Goal: Find specific page/section: Find specific page/section

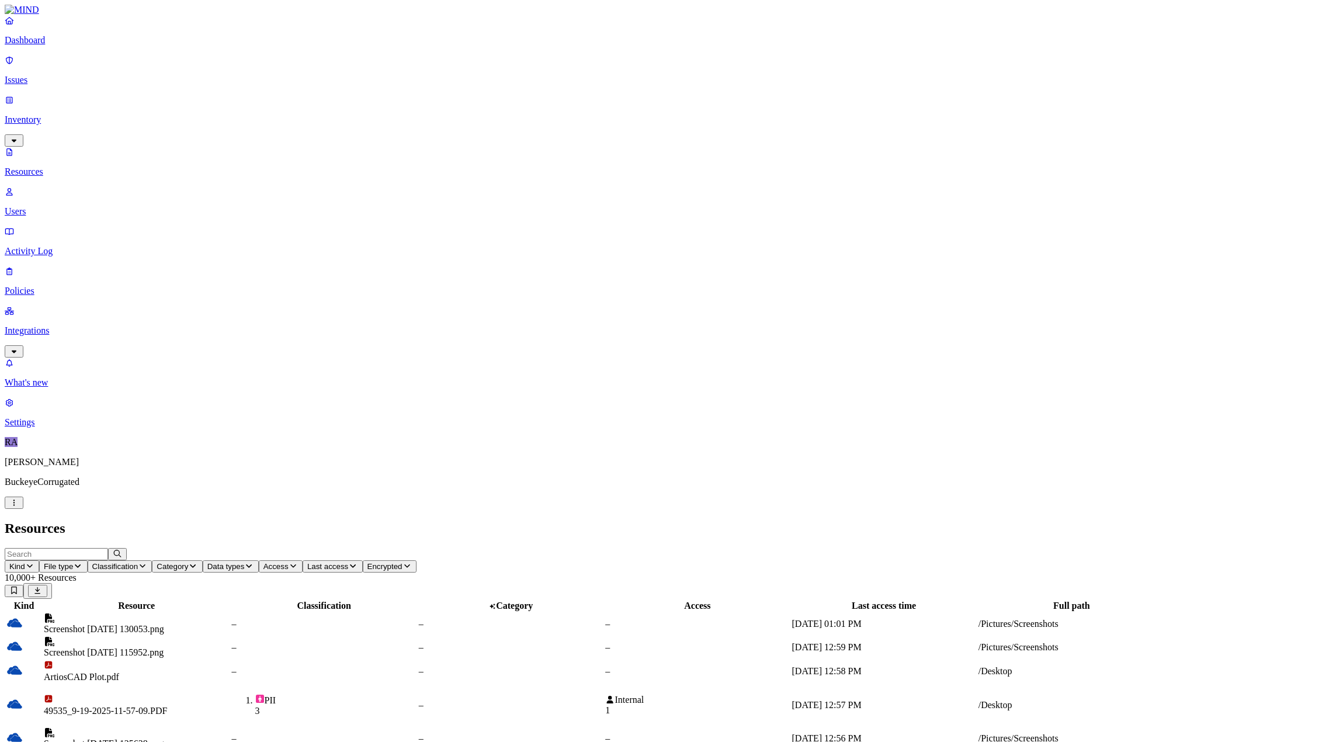
click at [73, 562] on span "File type" at bounding box center [58, 566] width 29 height 9
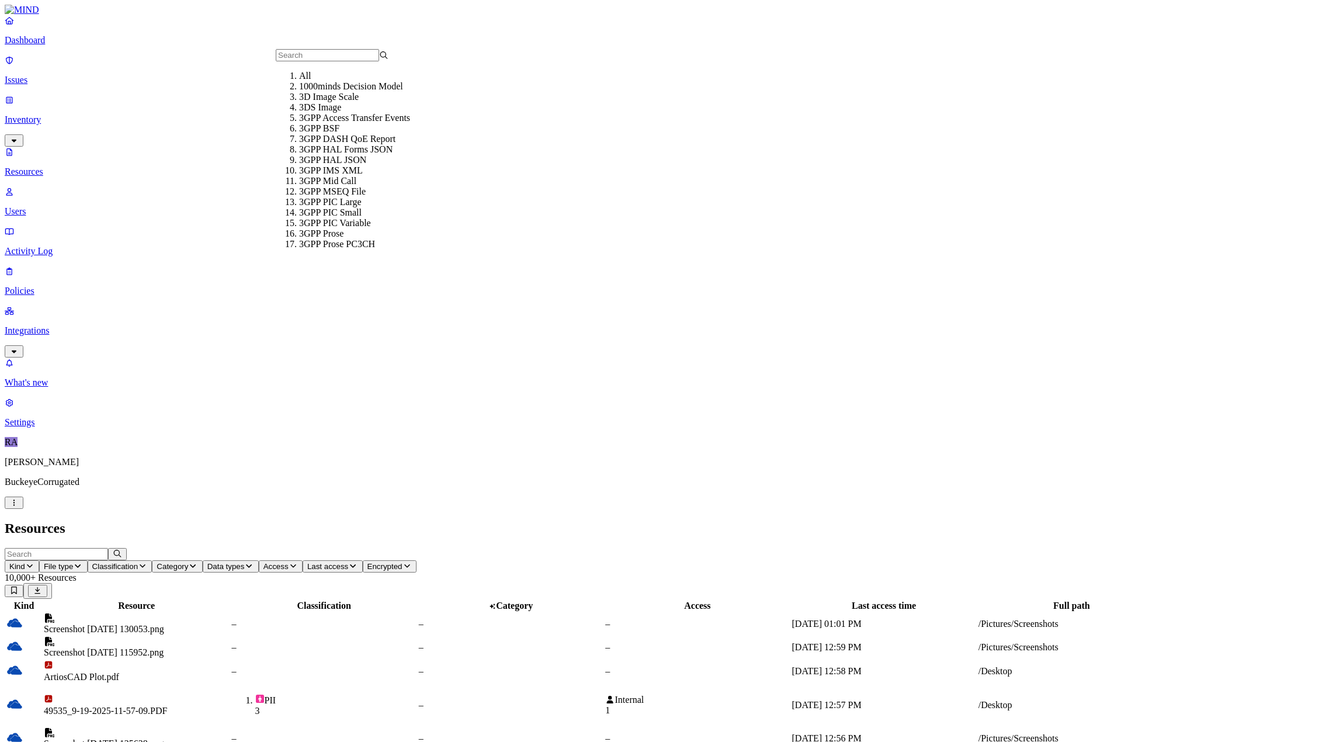
click at [25, 562] on span "Kind" at bounding box center [17, 566] width 16 height 9
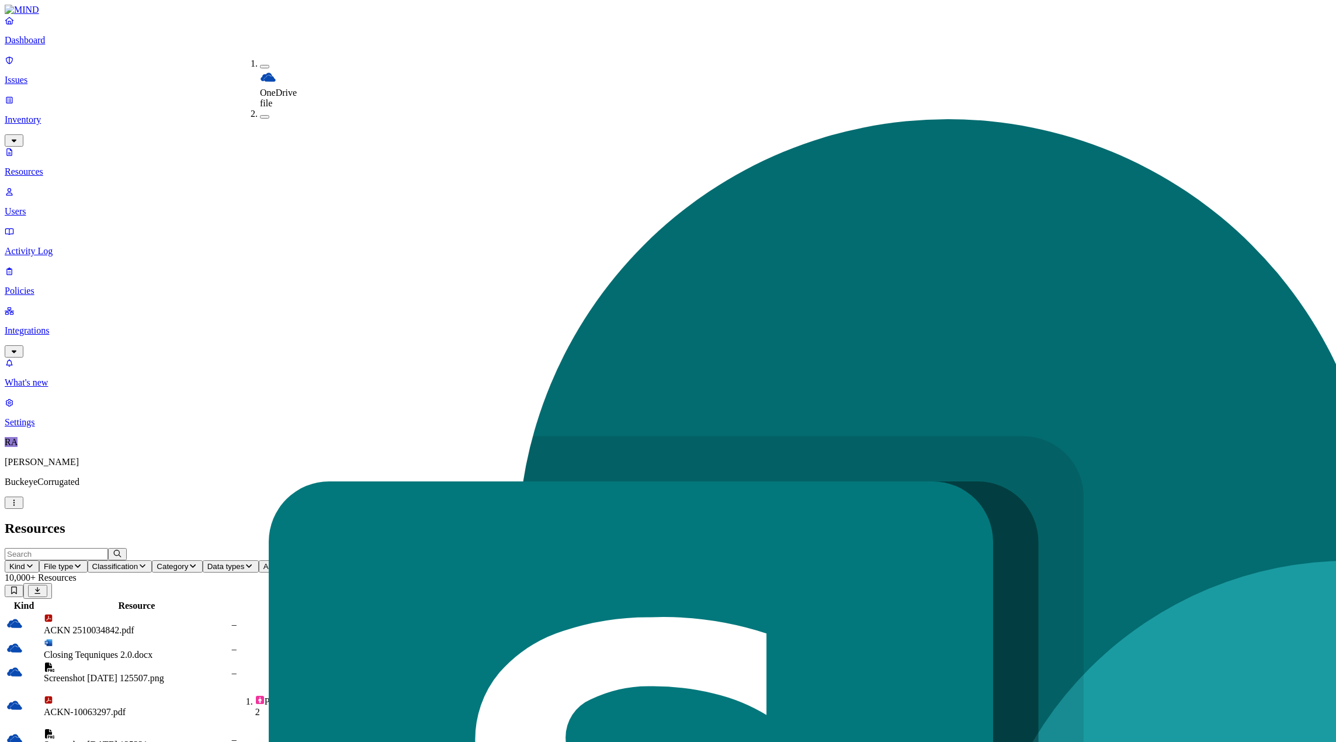
click at [54, 46] on p "Dashboard" at bounding box center [668, 40] width 1327 height 11
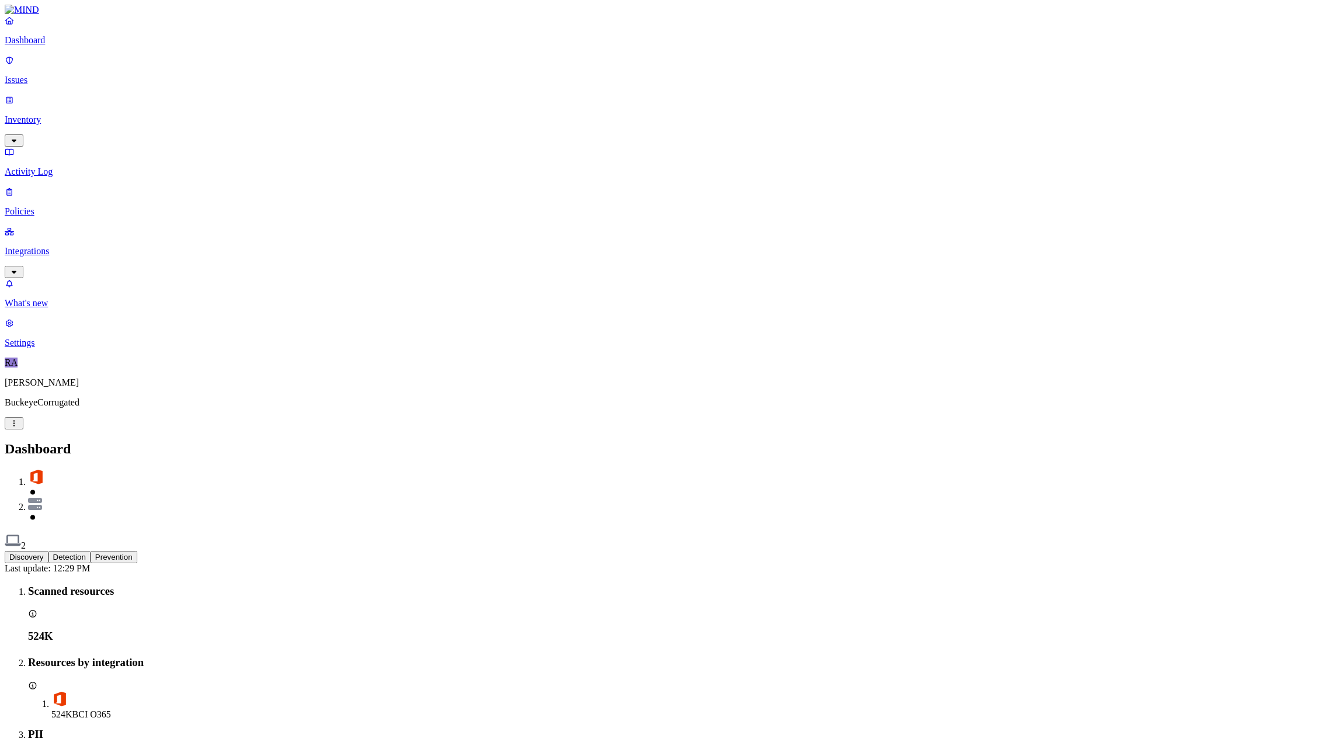
click at [46, 115] on p "Inventory" at bounding box center [668, 120] width 1327 height 11
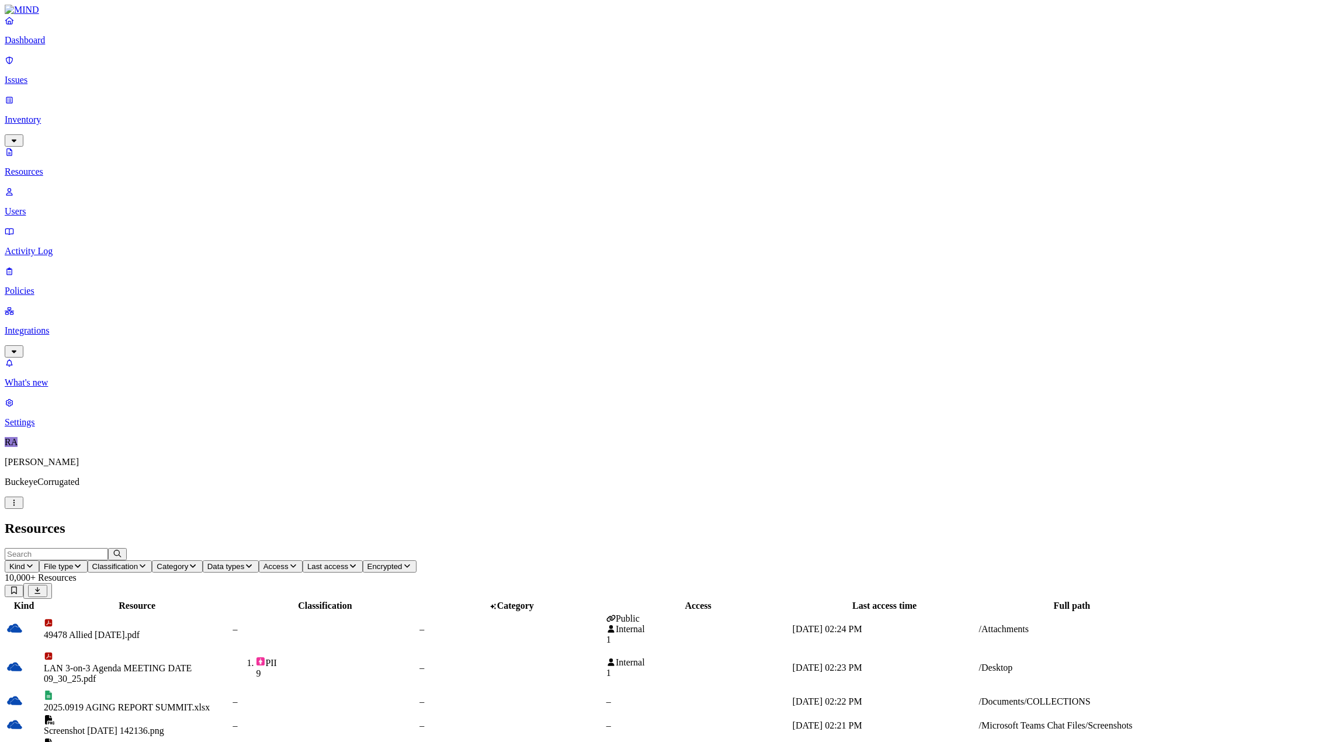
click at [34, 562] on icon "button" at bounding box center [29, 566] width 9 height 8
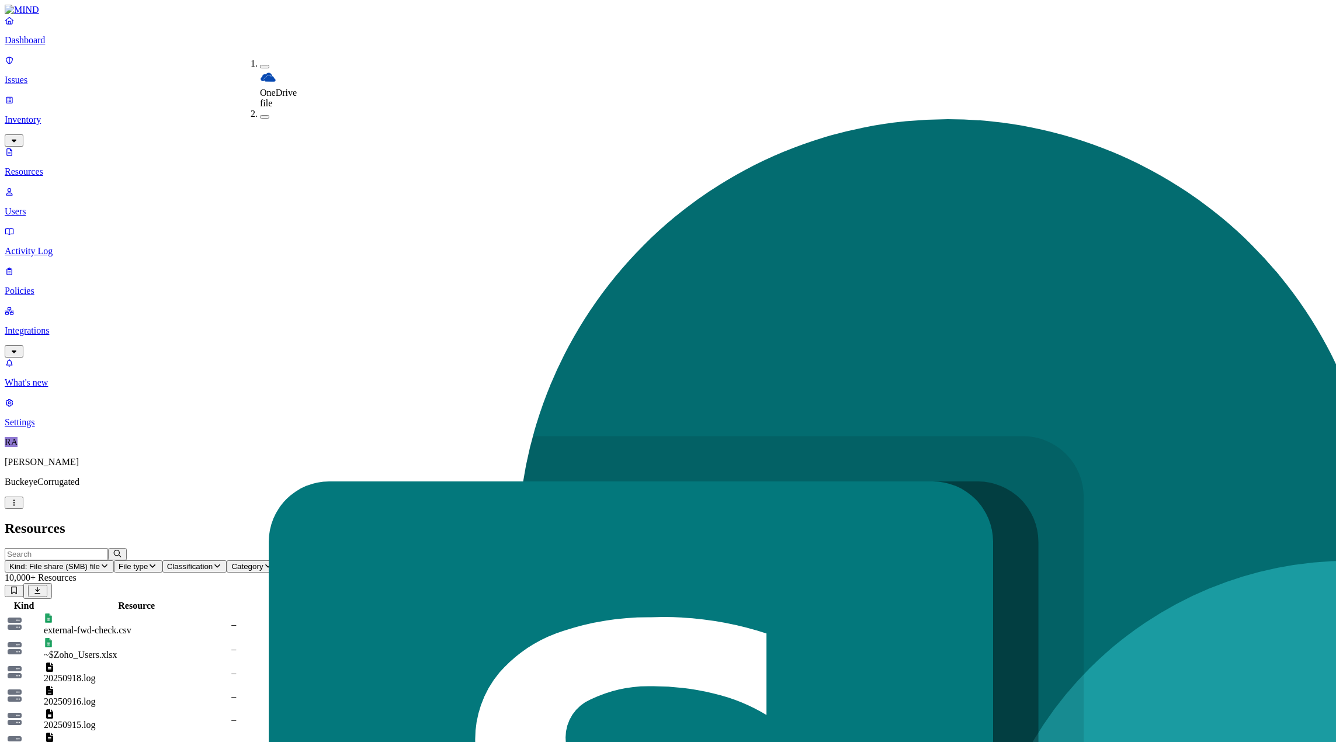
click at [876, 521] on h2 "Resources" at bounding box center [668, 529] width 1327 height 16
